Goal: Use online tool/utility: Utilize a website feature to perform a specific function

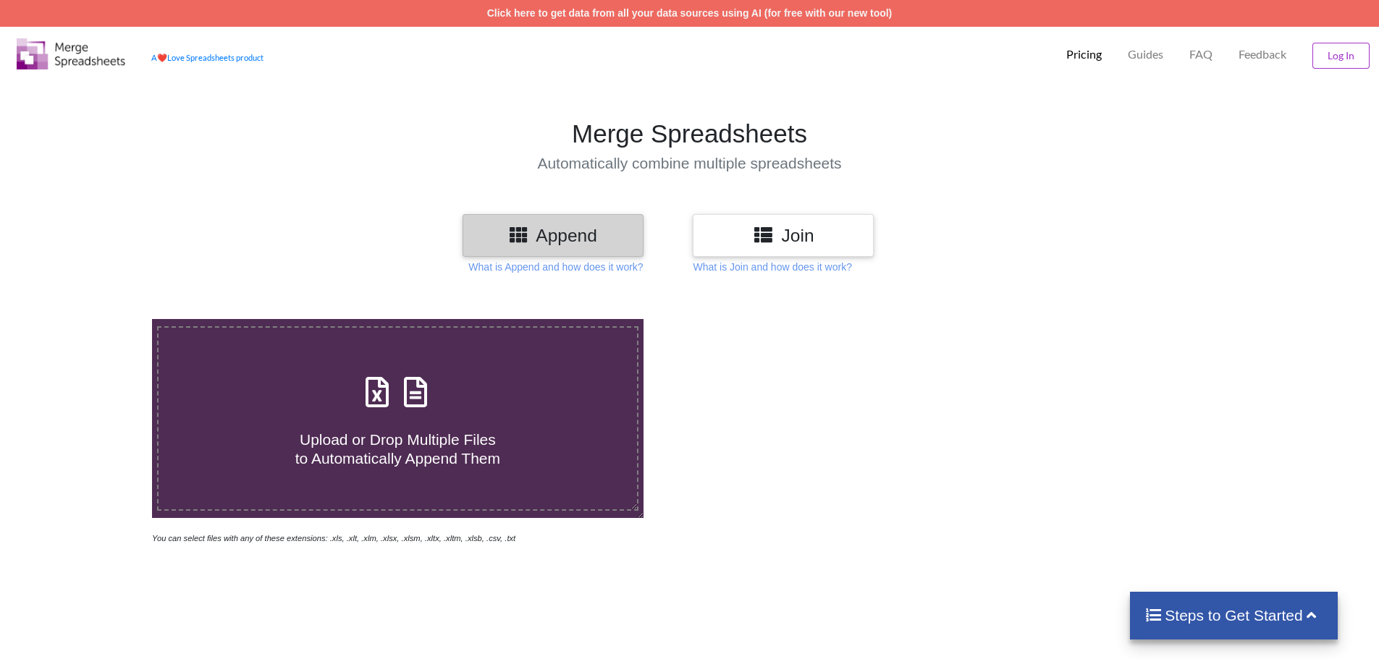
click at [468, 415] on h4 "Upload or Drop Multiple Files to Automatically Append Them" at bounding box center [397, 439] width 478 height 55
click at [98, 319] on input "Upload or Drop Multiple Files to Automatically Append Them" at bounding box center [98, 319] width 0 height 0
type input "C:\fakepath\Transnet_Fixed Clinic DSP_August2025.xlsx"
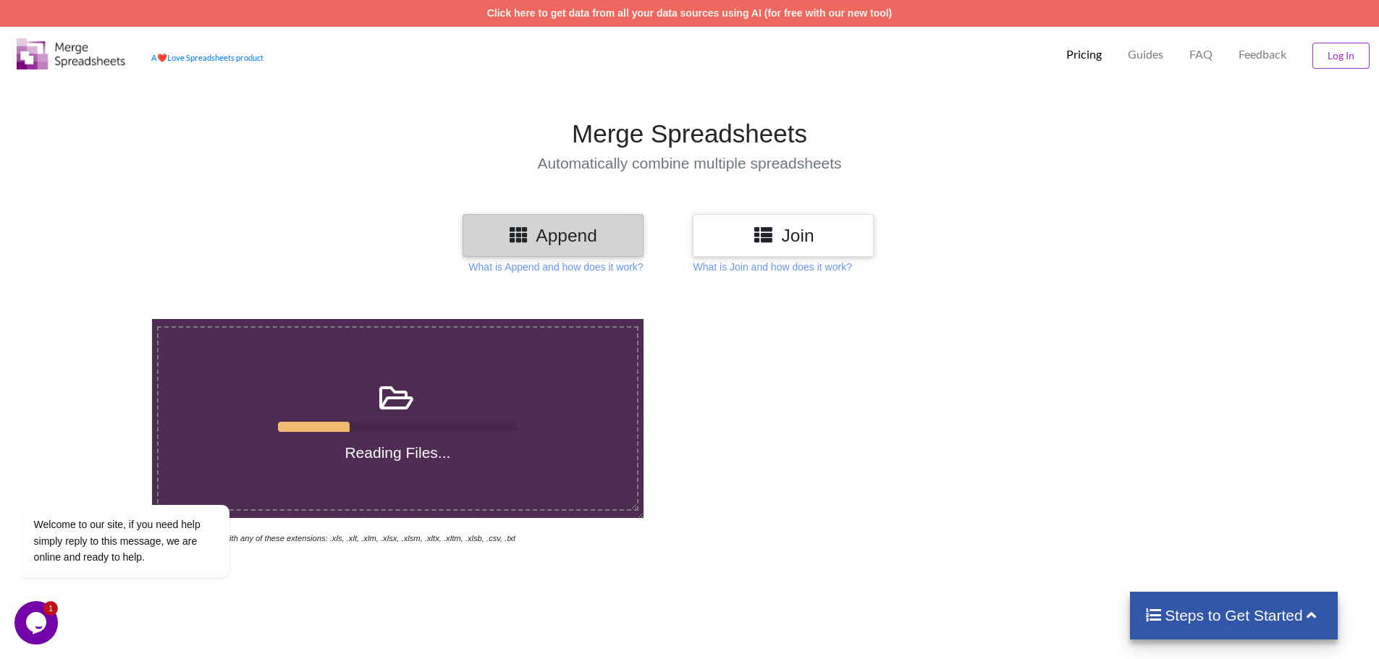
click at [29, 628] on icon "Chat widget" at bounding box center [36, 623] width 20 height 22
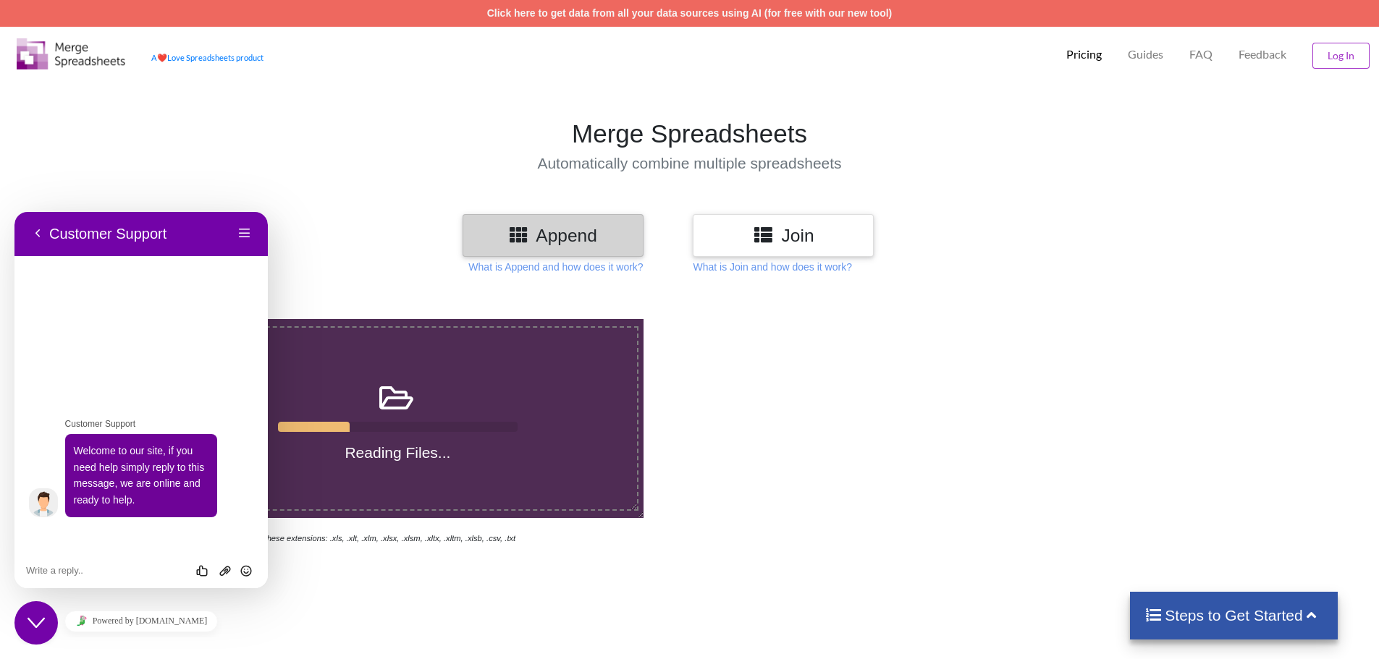
click at [918, 467] on div at bounding box center [980, 432] width 583 height 227
click at [829, 378] on div at bounding box center [980, 432] width 583 height 227
click at [350, 183] on section "Merge Spreadsheets Automatically combine multiple spreadsheets" at bounding box center [689, 145] width 1379 height 136
click at [272, 145] on h1 "Merge Spreadsheets" at bounding box center [689, 134] width 1393 height 30
click at [288, 137] on h1 "Merge Spreadsheets" at bounding box center [689, 134] width 1393 height 30
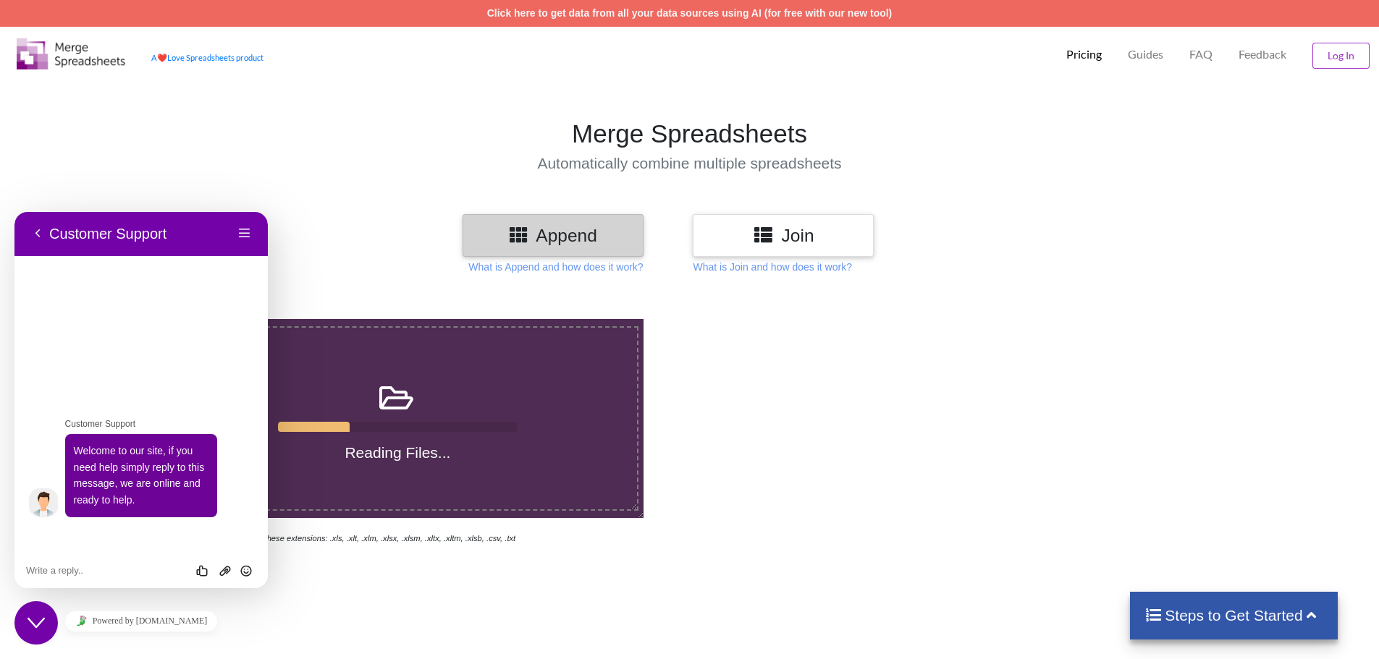
drag, startPoint x: 794, startPoint y: 355, endPoint x: 768, endPoint y: 366, distance: 28.5
click at [791, 355] on div at bounding box center [980, 432] width 583 height 227
click at [782, 404] on div at bounding box center [980, 432] width 583 height 227
